Goal: Obtain resource: Obtain resource

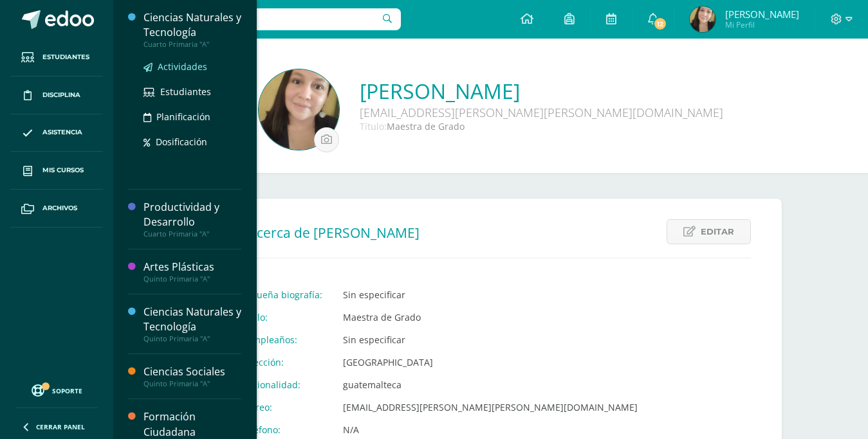
click at [176, 73] on span "Actividades" at bounding box center [183, 66] width 50 height 12
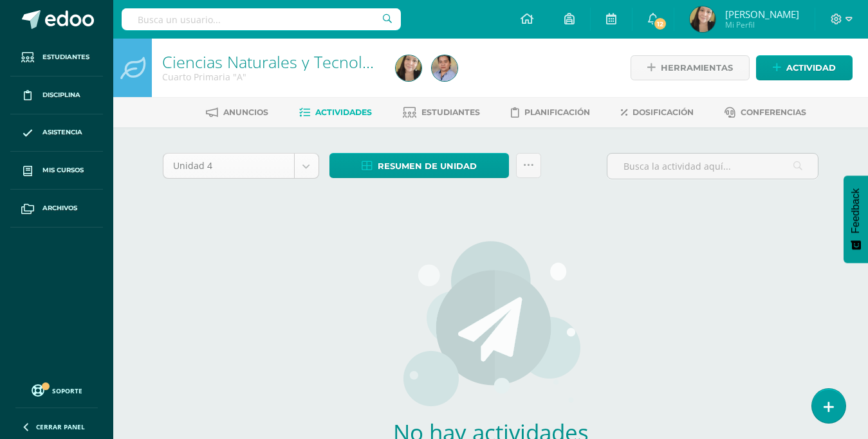
click at [306, 164] on body "Estudiantes Disciplina Asistencia Mis cursos Archivos Soporte Centro de ayuda Ú…" at bounding box center [434, 276] width 868 height 553
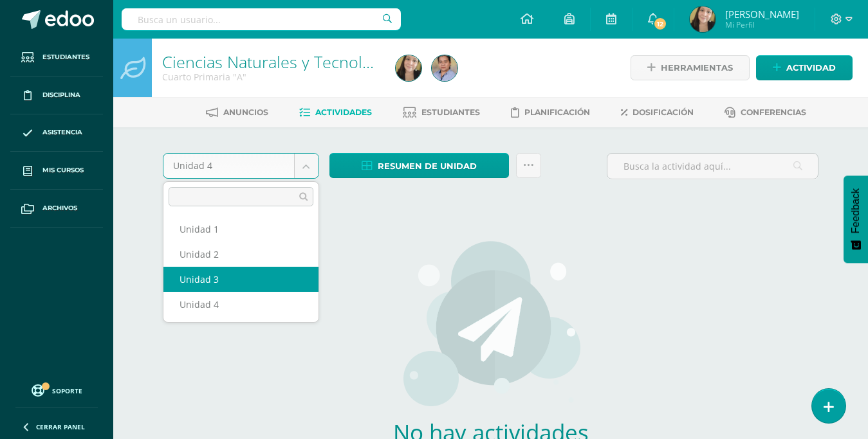
select select "Unidad 3"
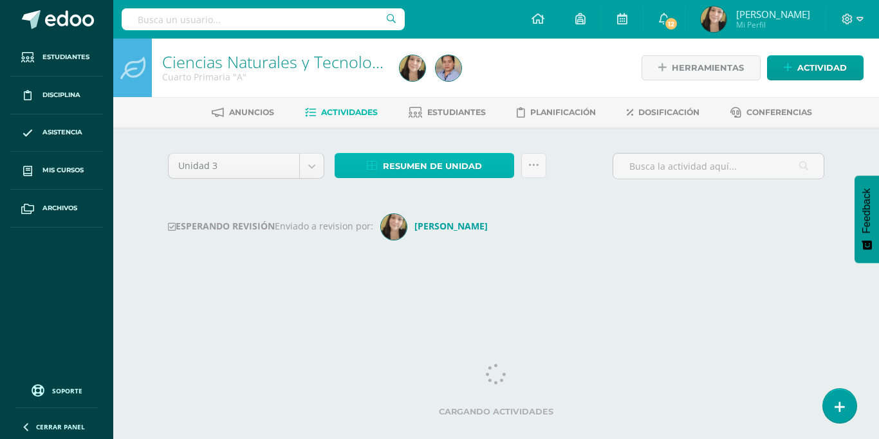
click at [473, 173] on span "Resumen de unidad" at bounding box center [432, 166] width 99 height 24
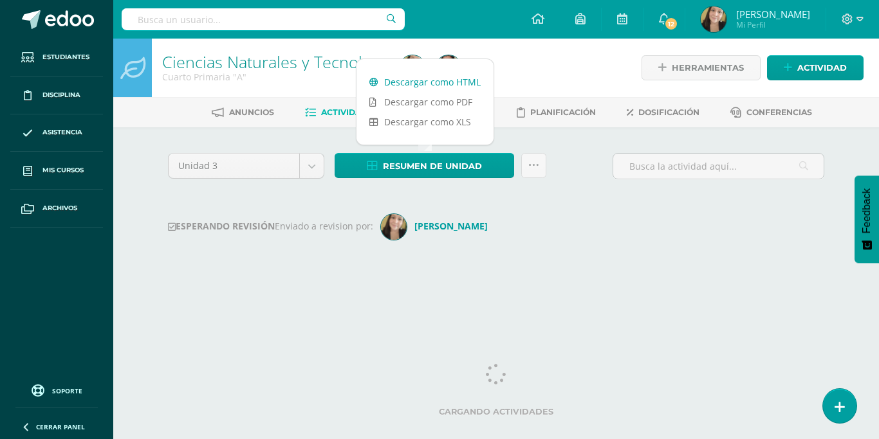
click at [450, 86] on link "Descargar como HTML" at bounding box center [424, 82] width 137 height 20
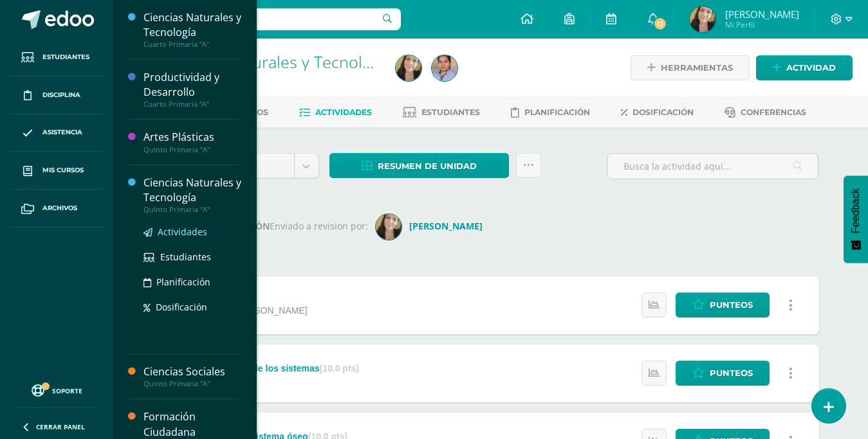
click at [184, 238] on span "Actividades" at bounding box center [183, 232] width 50 height 12
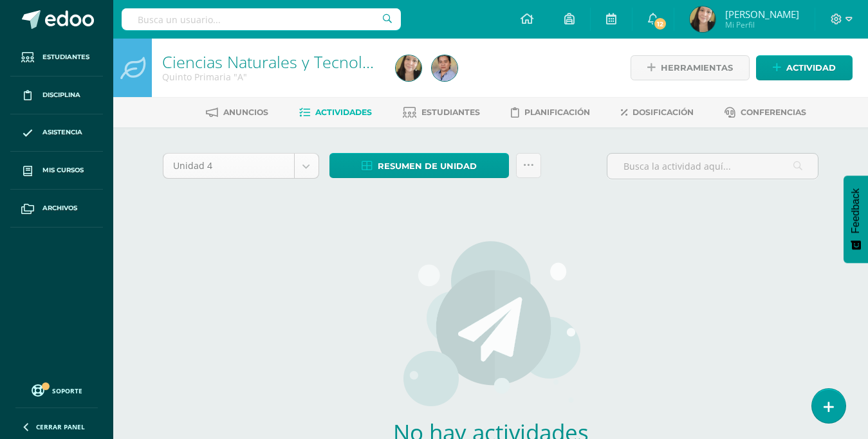
click at [304, 163] on body "Estudiantes Disciplina Asistencia Mis cursos Archivos Soporte Centro de ayuda Ú…" at bounding box center [434, 276] width 868 height 553
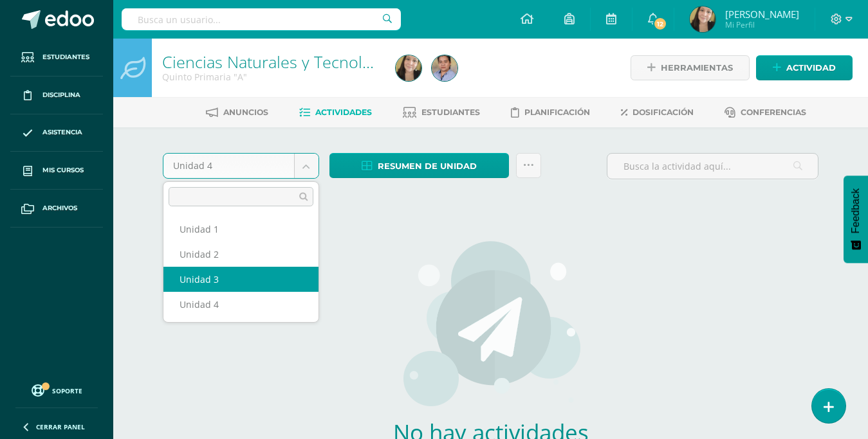
select select "Unidad 3"
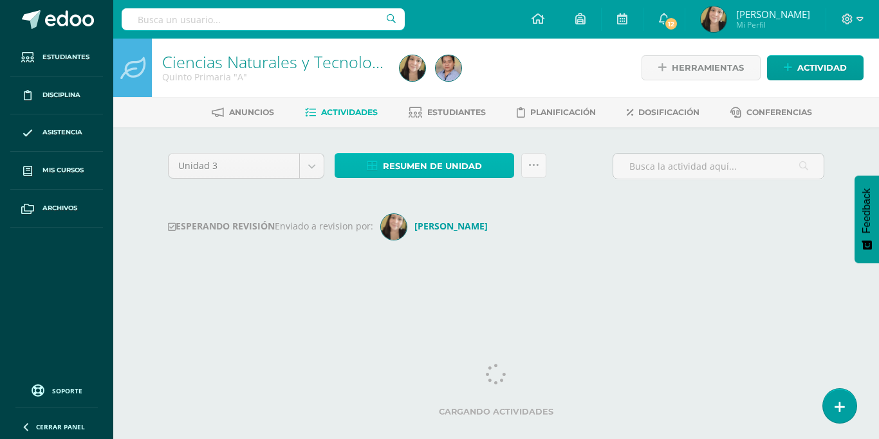
click at [413, 168] on span "Resumen de unidad" at bounding box center [432, 166] width 99 height 24
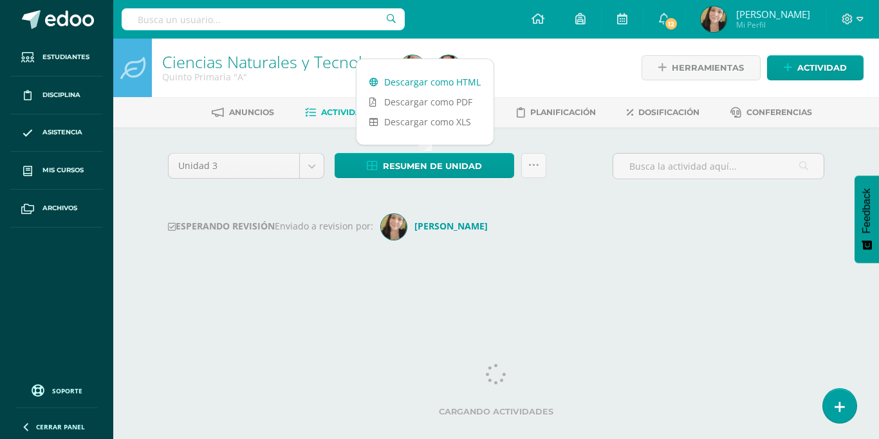
click at [432, 84] on link "Descargar como HTML" at bounding box center [424, 82] width 137 height 20
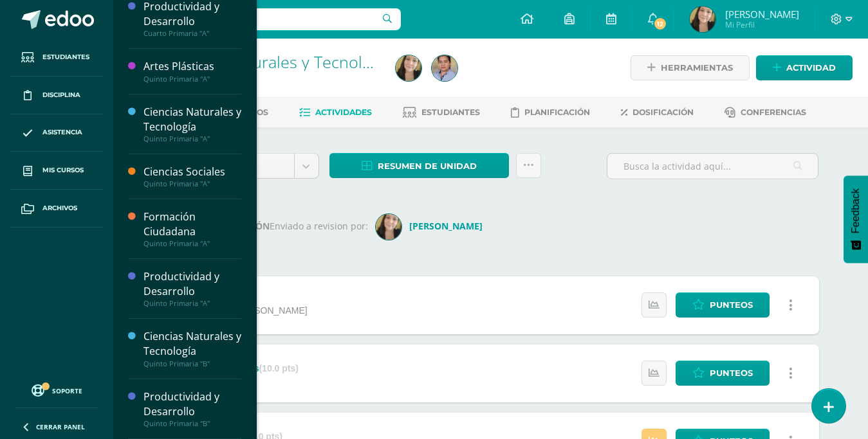
scroll to position [115, 0]
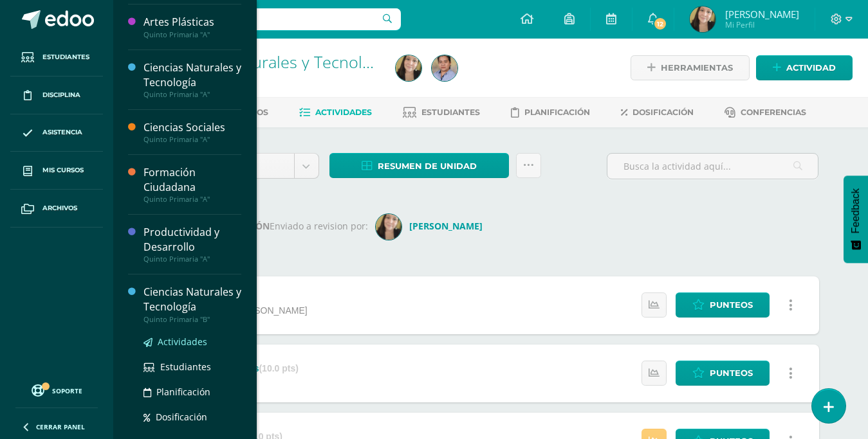
click at [184, 348] on span "Actividades" at bounding box center [183, 342] width 50 height 12
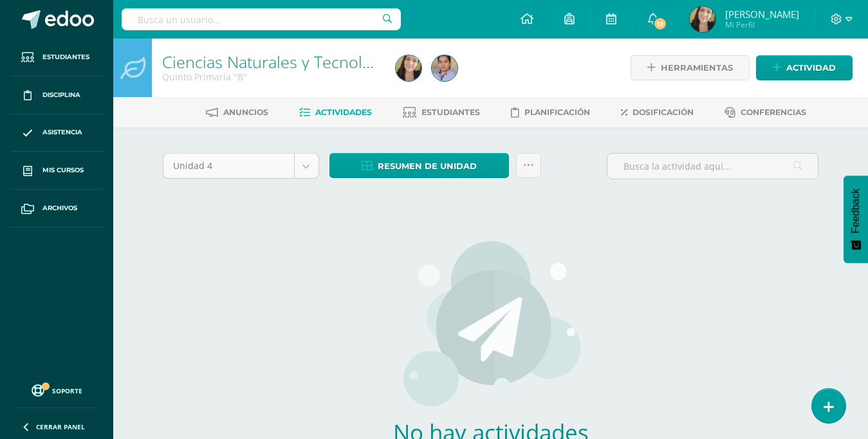
click at [309, 172] on body "Estudiantes Disciplina Asistencia Mis cursos Archivos Soporte Centro de ayuda Ú…" at bounding box center [434, 276] width 868 height 553
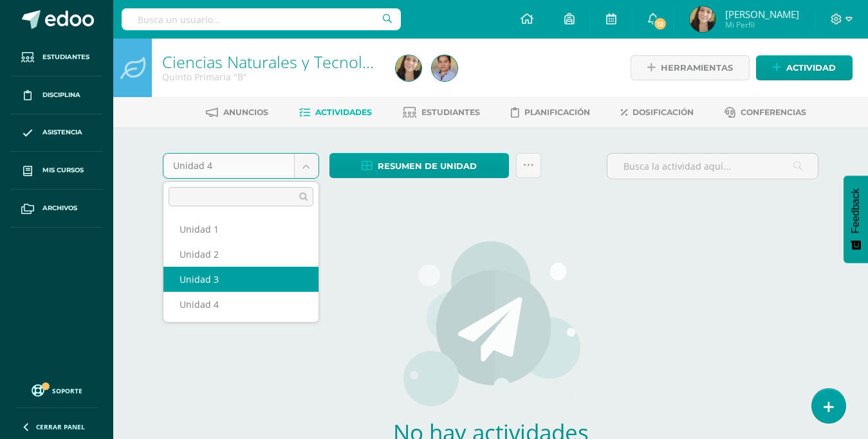
select select "Unidad 3"
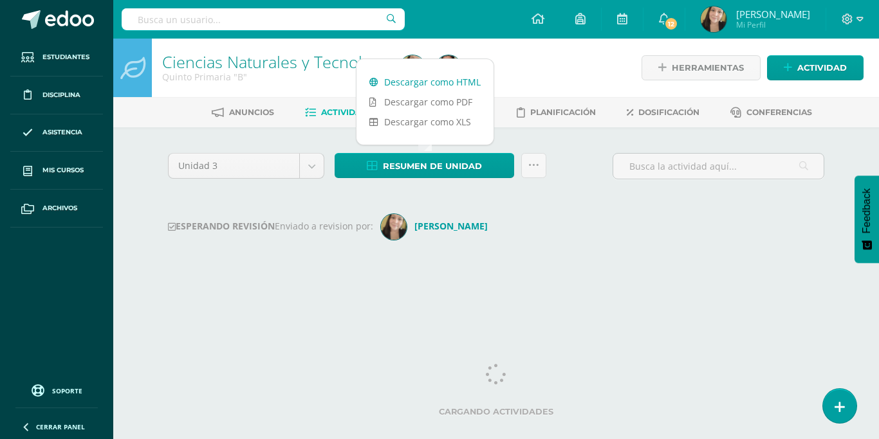
click at [444, 82] on link "Descargar como HTML" at bounding box center [424, 82] width 137 height 20
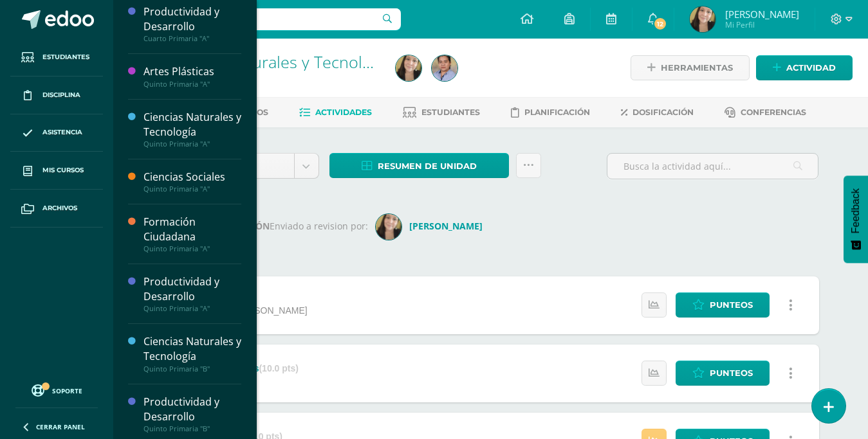
scroll to position [115, 0]
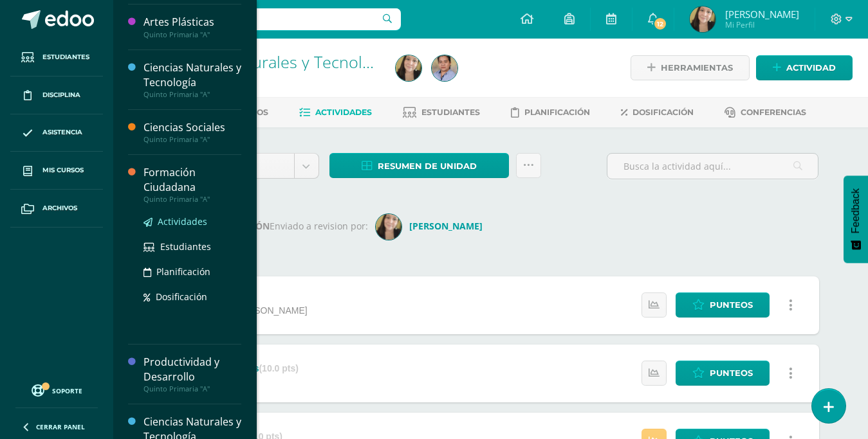
click at [187, 228] on span "Actividades" at bounding box center [183, 221] width 50 height 12
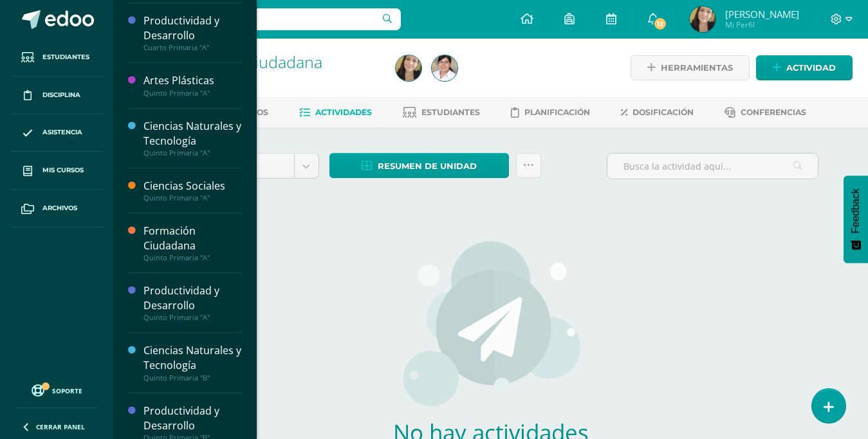
scroll to position [115, 0]
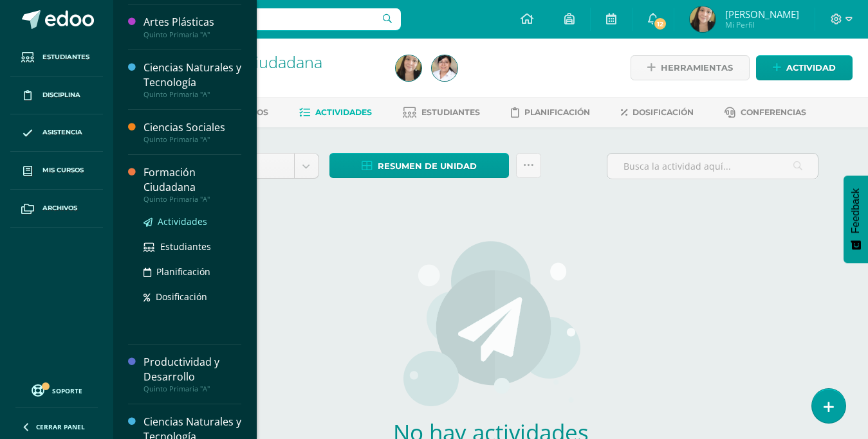
click at [179, 228] on span "Actividades" at bounding box center [183, 221] width 50 height 12
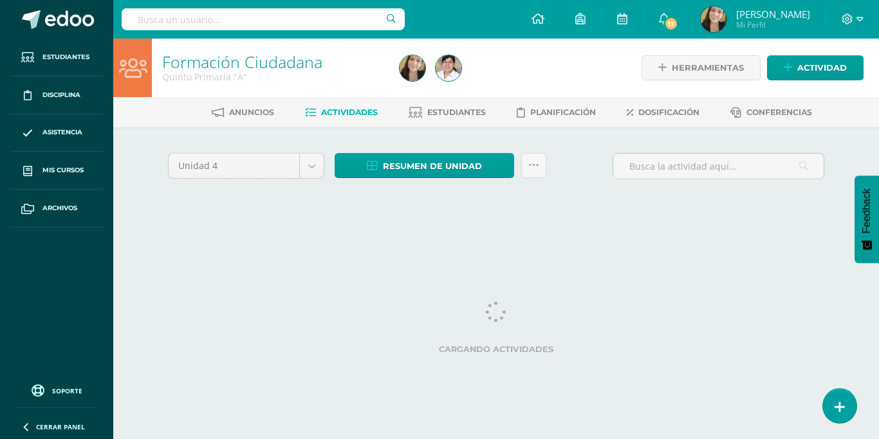
click at [310, 163] on body "Estudiantes Disciplina Asistencia Mis cursos Archivos Soporte Centro de ayuda Ú…" at bounding box center [439, 120] width 879 height 240
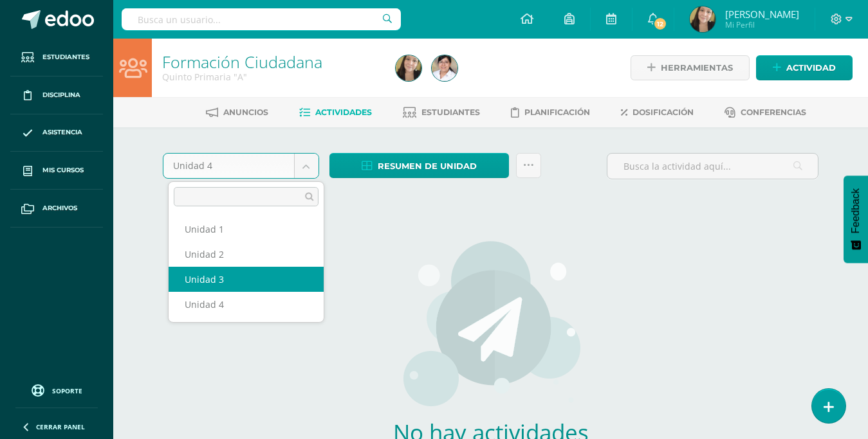
select select "Unidad 3"
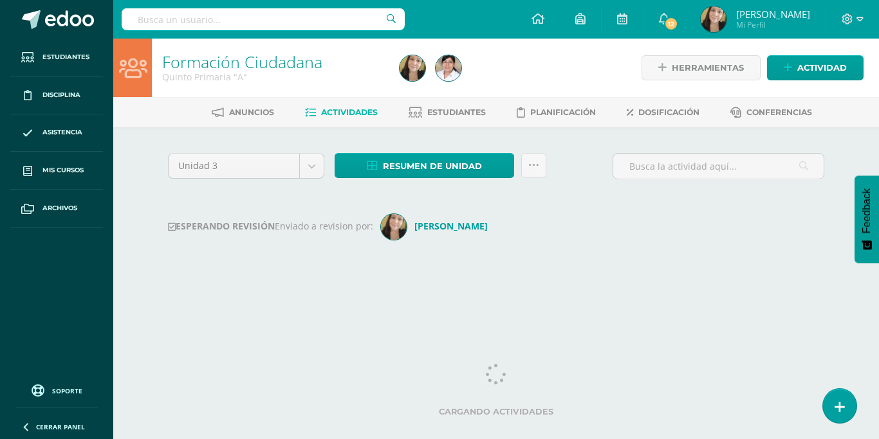
click at [872, 151] on div "Formación Ciudadana Quinto Primaria "A" Herramientas Detalle de asistencias Act…" at bounding box center [495, 171] width 765 height 264
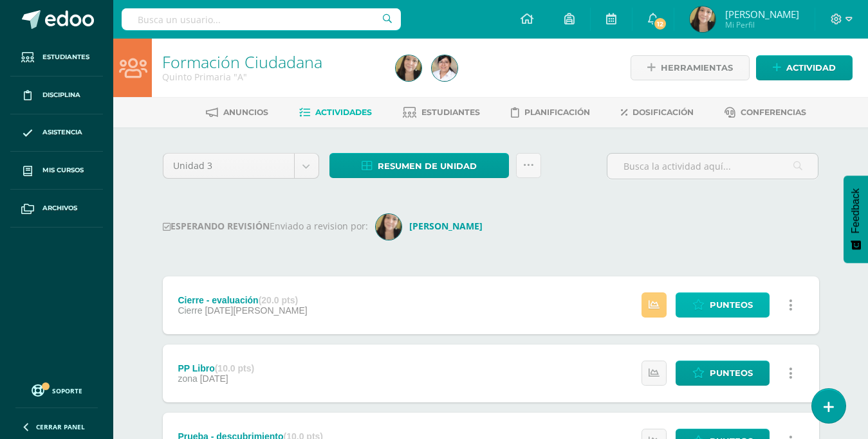
click at [720, 293] on span "Punteos" at bounding box center [731, 305] width 43 height 24
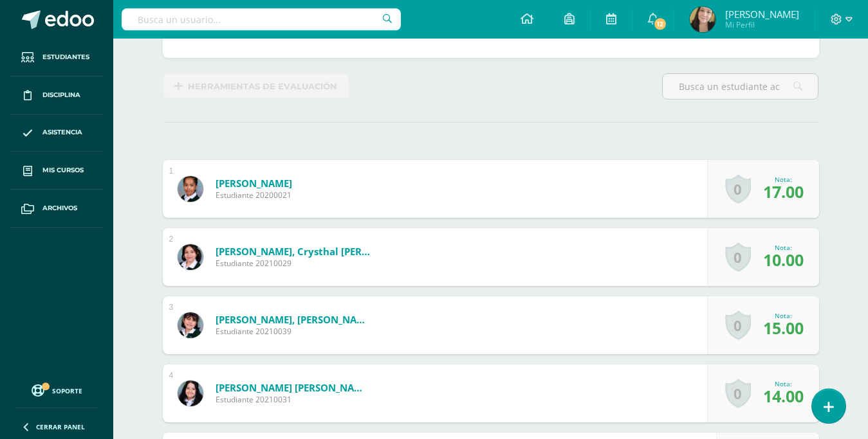
scroll to position [224, 0]
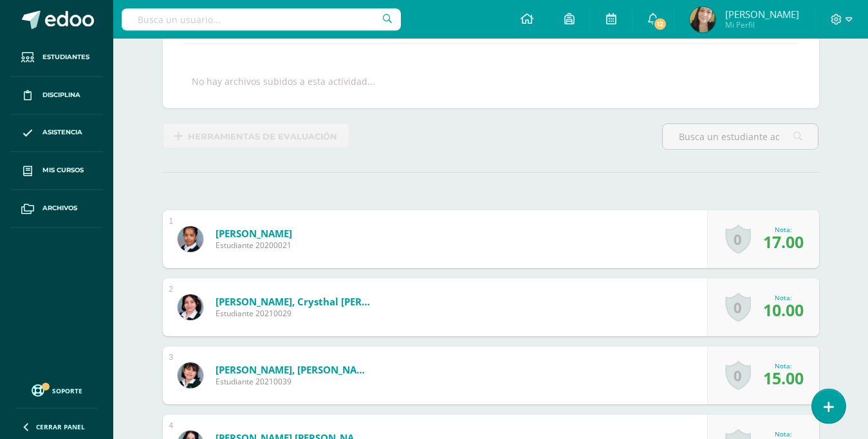
click at [785, 231] on span "17.00" at bounding box center [783, 242] width 41 height 22
click at [782, 231] on span "17.00" at bounding box center [783, 242] width 41 height 22
